Goal: Information Seeking & Learning: Understand process/instructions

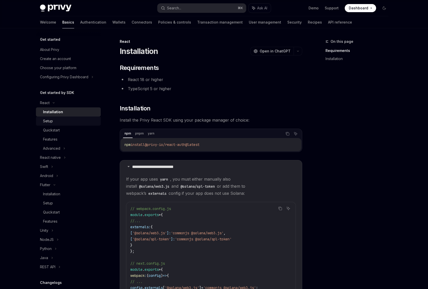
click at [62, 118] on link "Setup" at bounding box center [68, 121] width 65 height 9
type textarea "*"
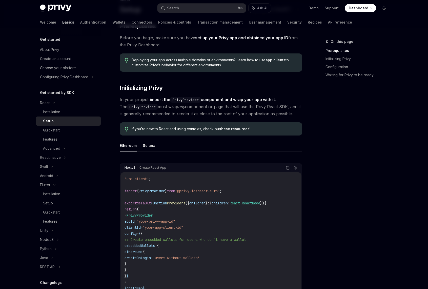
scroll to position [42, 0]
click at [364, 9] on span "Dashboard" at bounding box center [359, 8] width 20 height 5
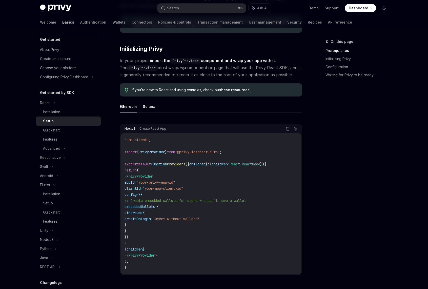
scroll to position [82, 0]
drag, startPoint x: 141, startPoint y: 206, endPoint x: 148, endPoint y: 227, distance: 22.0
click at [148, 227] on code "'use client' ; import { PrivyProvider } from '@privy-io/react-auth' ; export de…" at bounding box center [211, 203] width 173 height 134
copy code "embeddedWallets: { ethereum: { createOnLogin: 'users-without-wallets' } }"
drag, startPoint x: 137, startPoint y: 194, endPoint x: 154, endPoint y: 228, distance: 37.6
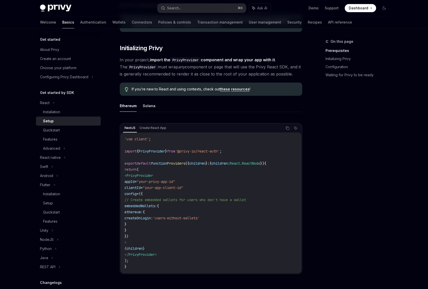
click at [154, 228] on code "'use client' ; import { PrivyProvider } from '@privy-io/react-auth' ; export de…" at bounding box center [211, 203] width 173 height 134
copy code "config = { { // Create embedded wallets for users who don't have a wallet embed…"
click at [154, 228] on code "'use client' ; import { PrivyProvider } from '@privy-io/react-auth' ; export de…" at bounding box center [211, 203] width 173 height 134
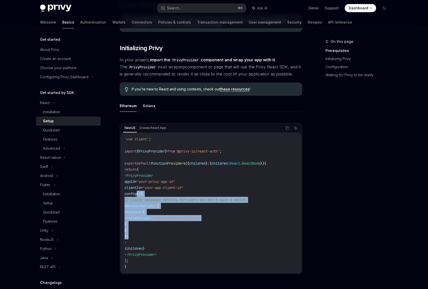
drag, startPoint x: 137, startPoint y: 193, endPoint x: 147, endPoint y: 235, distance: 43.2
click at [147, 235] on code "'use client' ; import { PrivyProvider } from '@privy-io/react-auth' ; export de…" at bounding box center [211, 203] width 173 height 134
copy code "config = { { // Create embedded wallets for users who don't have a wallet embed…"
